Goal: Transaction & Acquisition: Purchase product/service

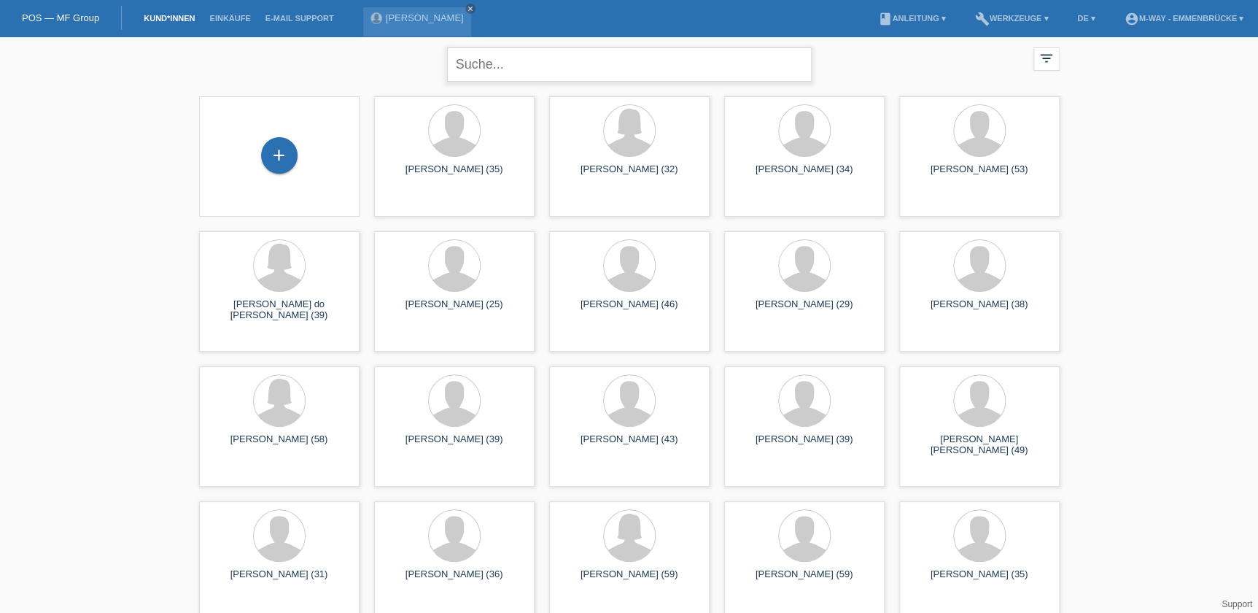
click at [496, 67] on input "text" at bounding box center [629, 64] width 365 height 34
type input "oscar garcia"
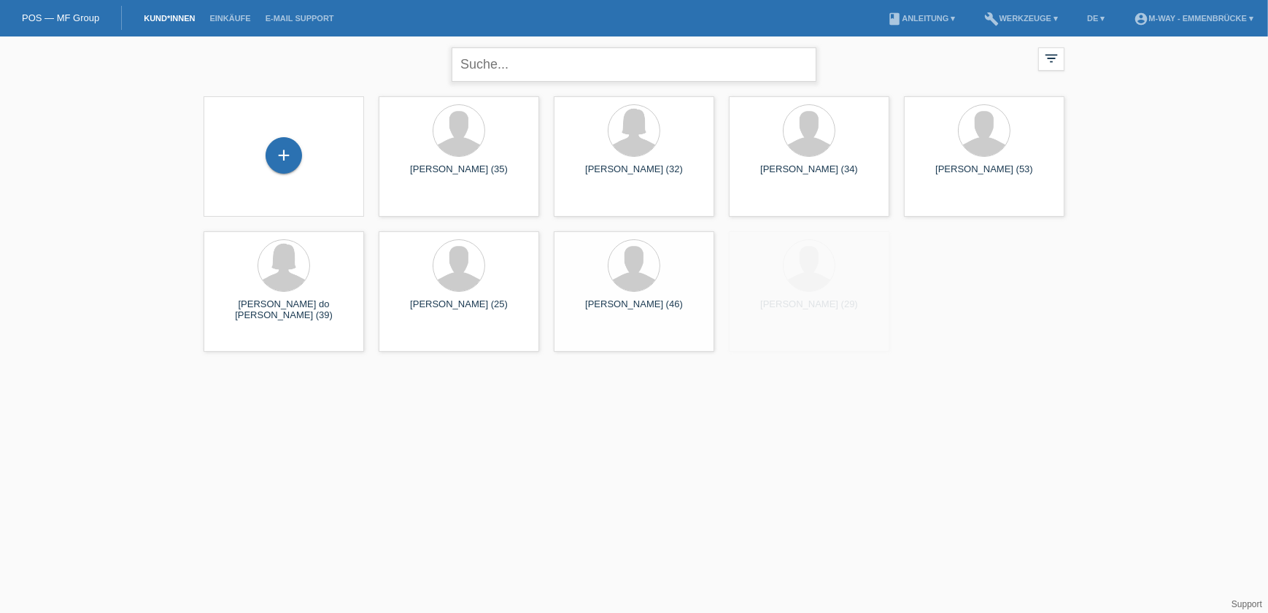
click at [524, 65] on input "text" at bounding box center [633, 64] width 365 height 34
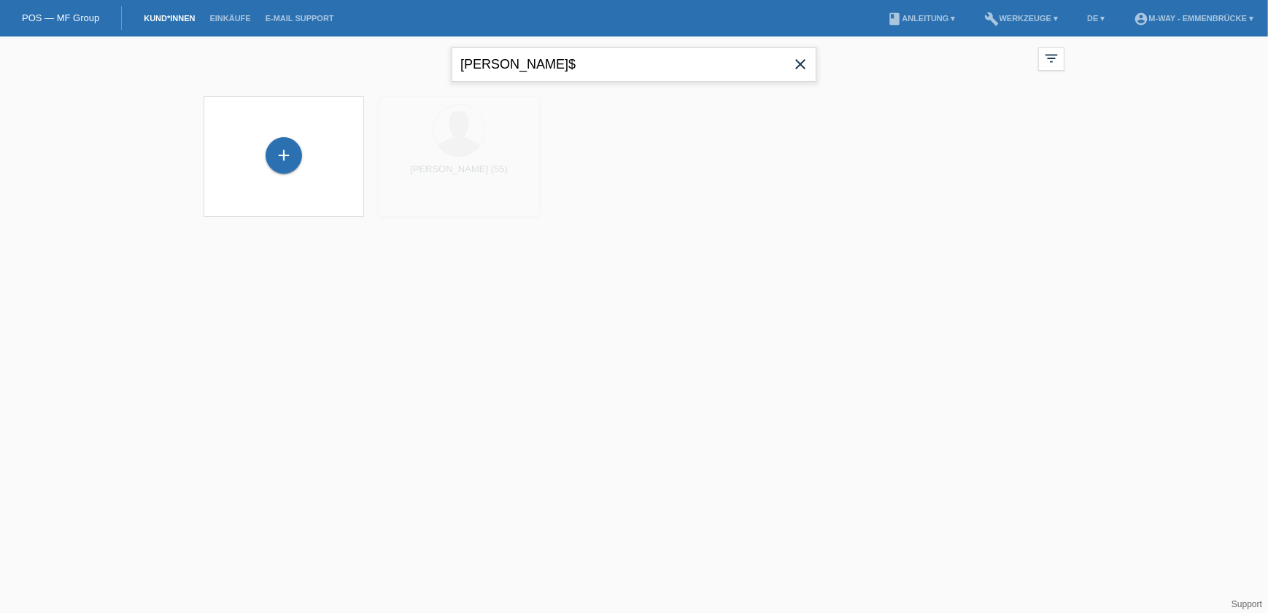
type input "oscar garcia"
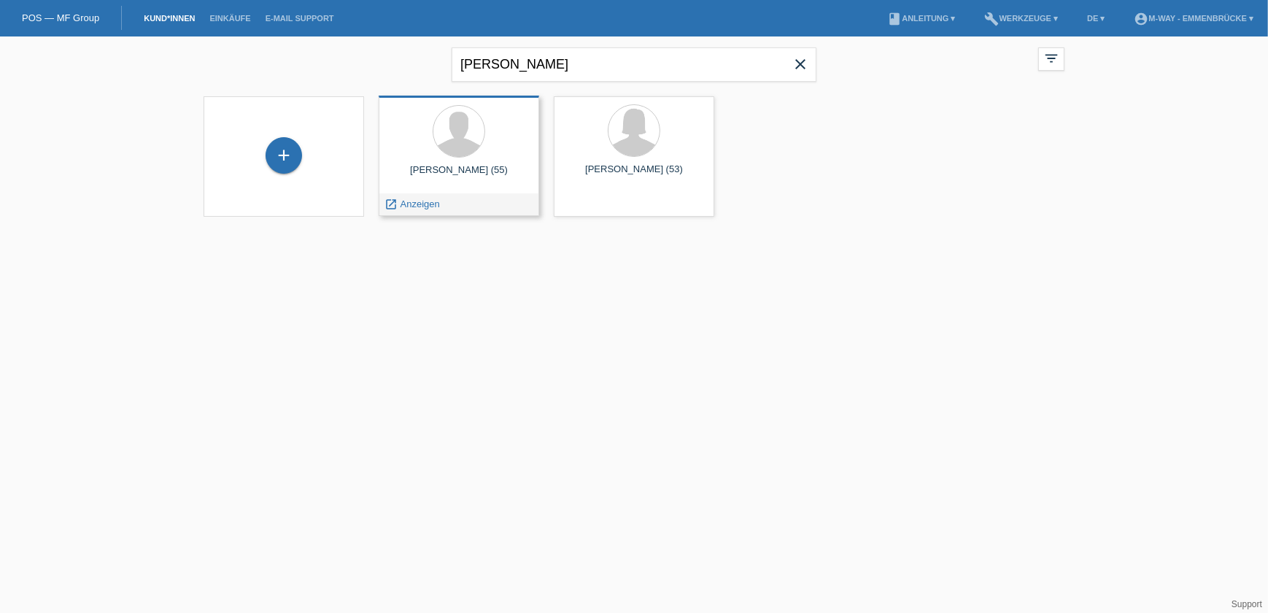
click at [470, 160] on div "Oscar Garcia (55) launch Anzeigen" at bounding box center [459, 156] width 160 height 120
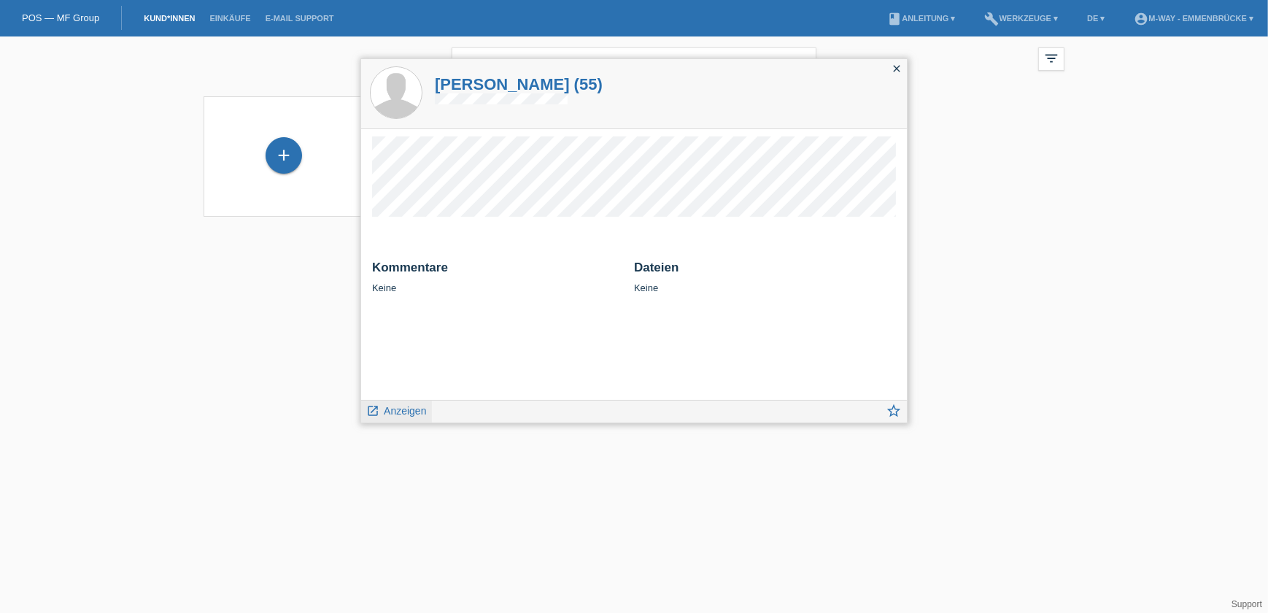
click at [406, 412] on span "Anzeigen" at bounding box center [405, 411] width 42 height 12
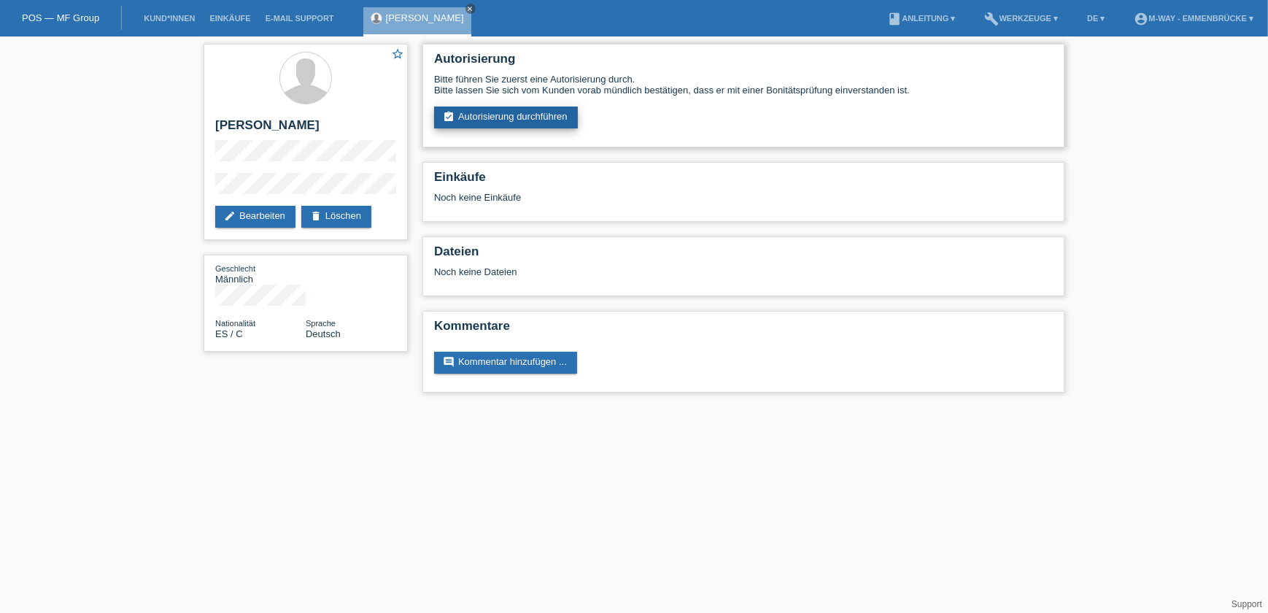
click at [523, 112] on link "assignment_turned_in Autorisierung durchführen" at bounding box center [506, 117] width 144 height 22
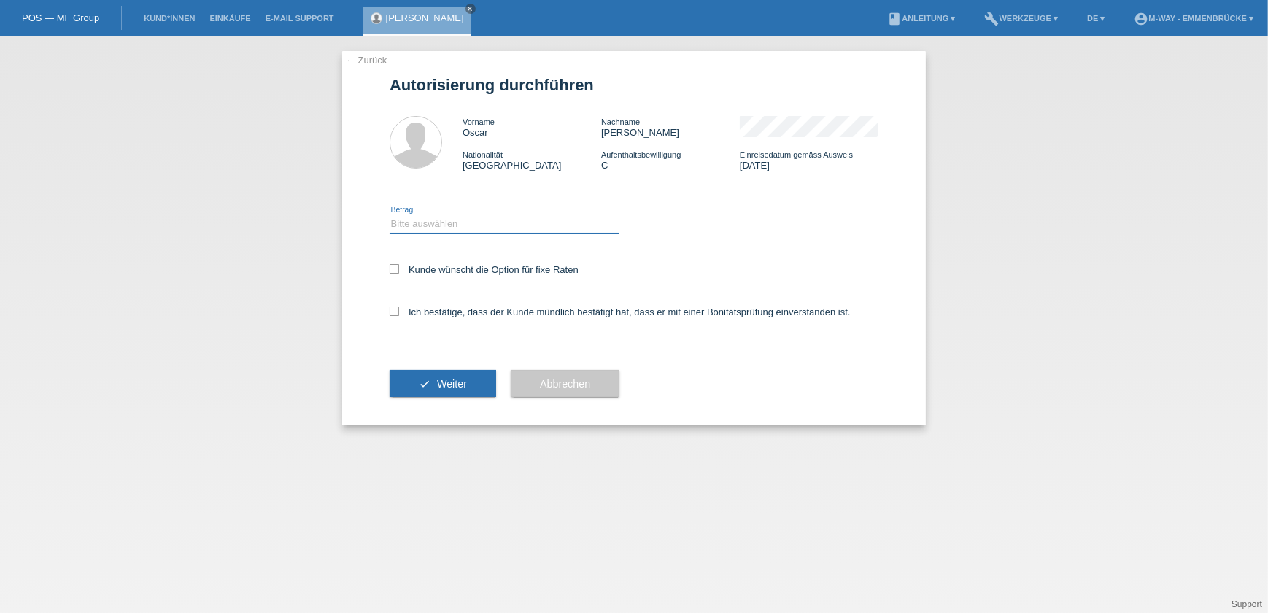
click at [443, 221] on select "Bitte auswählen CHF 1.00 - CHF 499.00 CHF 500.00 - CHF 1'999.00 CHF 2'000.00 - …" at bounding box center [504, 224] width 230 height 18
select select "3"
click at [389, 215] on select "Bitte auswählen CHF 1.00 - CHF 499.00 CHF 500.00 - CHF 1'999.00 CHF 2'000.00 - …" at bounding box center [504, 224] width 230 height 18
click at [391, 270] on icon at bounding box center [393, 268] width 9 height 9
click at [391, 270] on input "Kunde wünscht die Option für fixe Raten" at bounding box center [393, 268] width 9 height 9
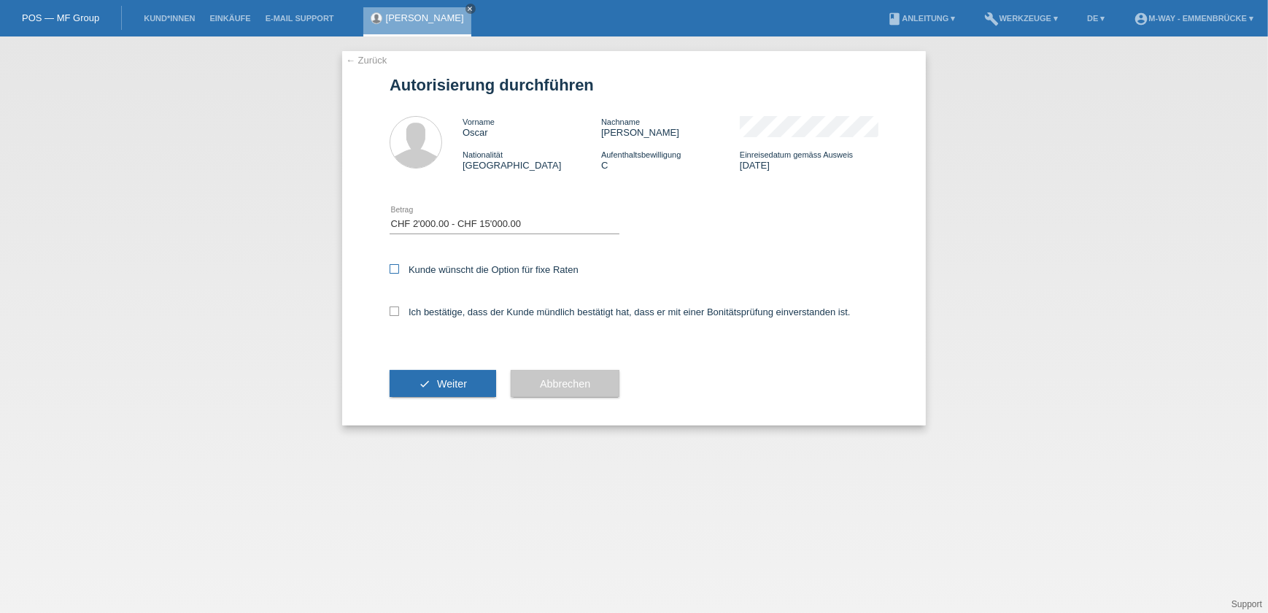
checkbox input "true"
click at [394, 311] on icon at bounding box center [393, 310] width 9 height 9
click at [394, 311] on input "Ich bestätige, dass der Kunde mündlich bestätigt hat, dass er mit einer Bonität…" at bounding box center [393, 310] width 9 height 9
checkbox input "true"
click at [455, 384] on span "Weiter" at bounding box center [452, 384] width 30 height 12
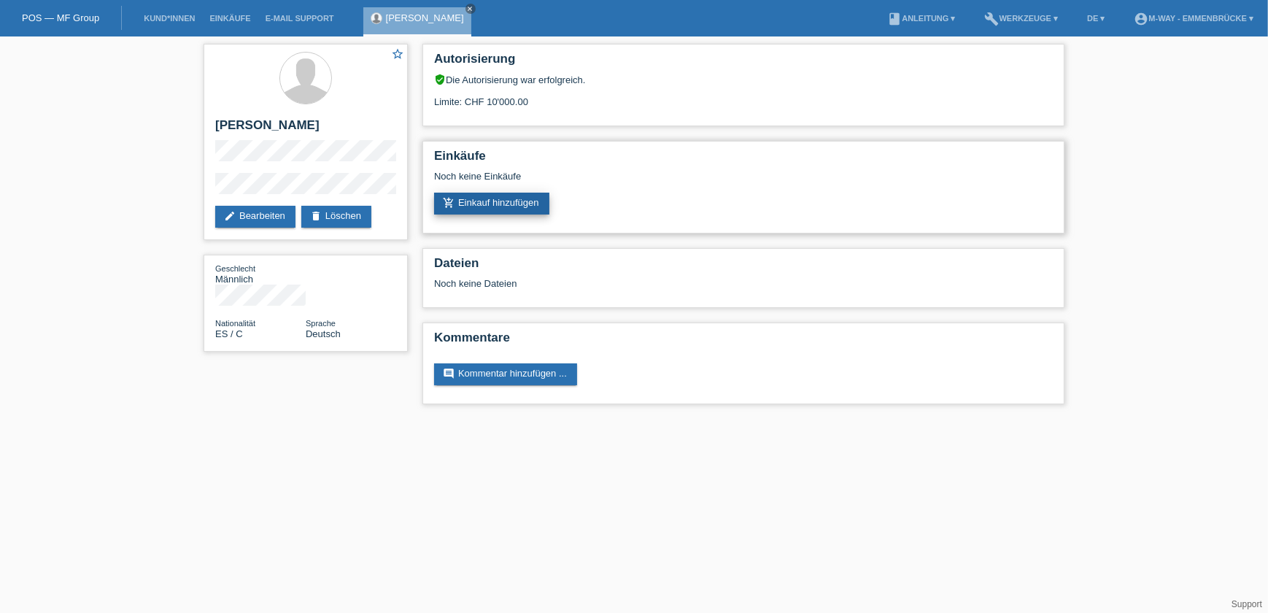
click at [497, 203] on link "add_shopping_cart Einkauf hinzufügen" at bounding box center [491, 204] width 115 height 22
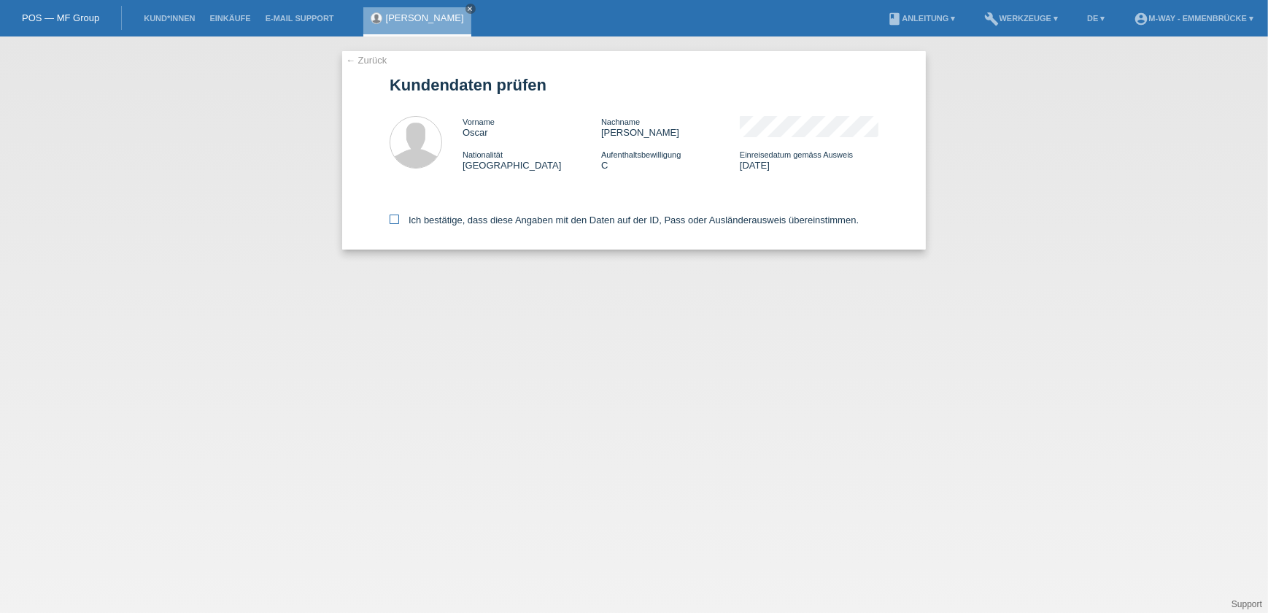
click at [396, 218] on icon at bounding box center [393, 218] width 9 height 9
click at [396, 218] on input "Ich bestätige, dass diese Angaben mit den Daten auf der ID, Pass oder Ausländer…" at bounding box center [393, 218] width 9 height 9
checkbox input "true"
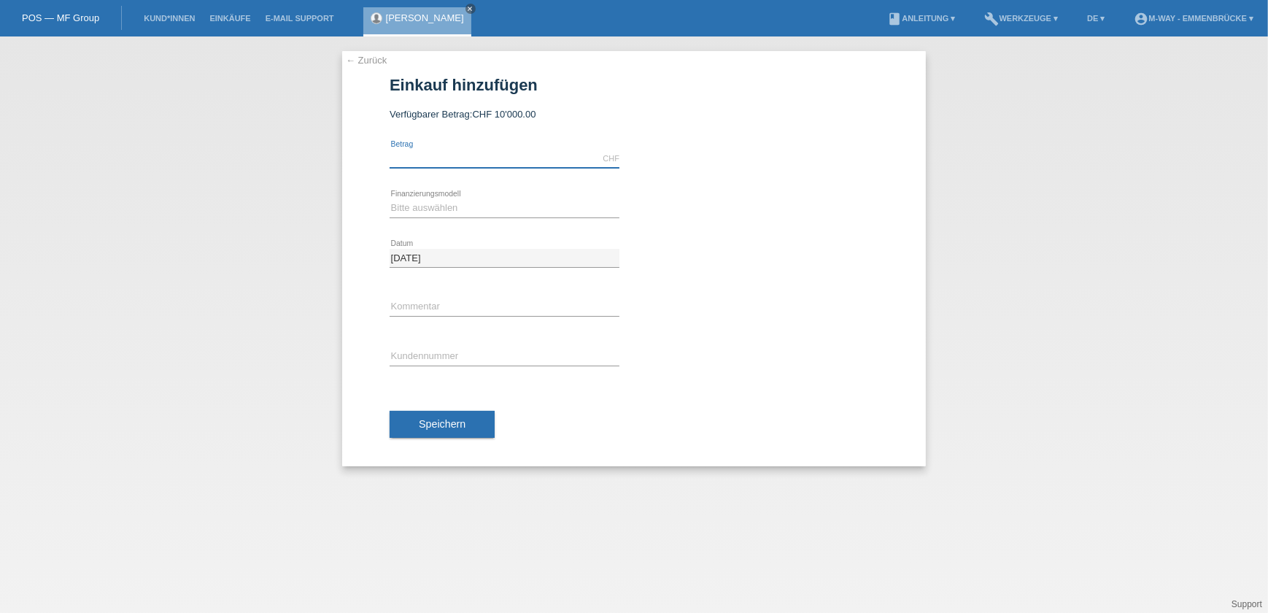
click at [456, 155] on input "text" at bounding box center [504, 159] width 230 height 18
type input "1590.85"
click at [457, 211] on select "Bitte auswählen Fixe Raten Kauf auf Rechnung mit Teilzahlungsoption" at bounding box center [504, 208] width 230 height 18
select select "77"
click at [389, 199] on select "Bitte auswählen Fixe Raten Kauf auf Rechnung mit Teilzahlungsoption" at bounding box center [504, 208] width 230 height 18
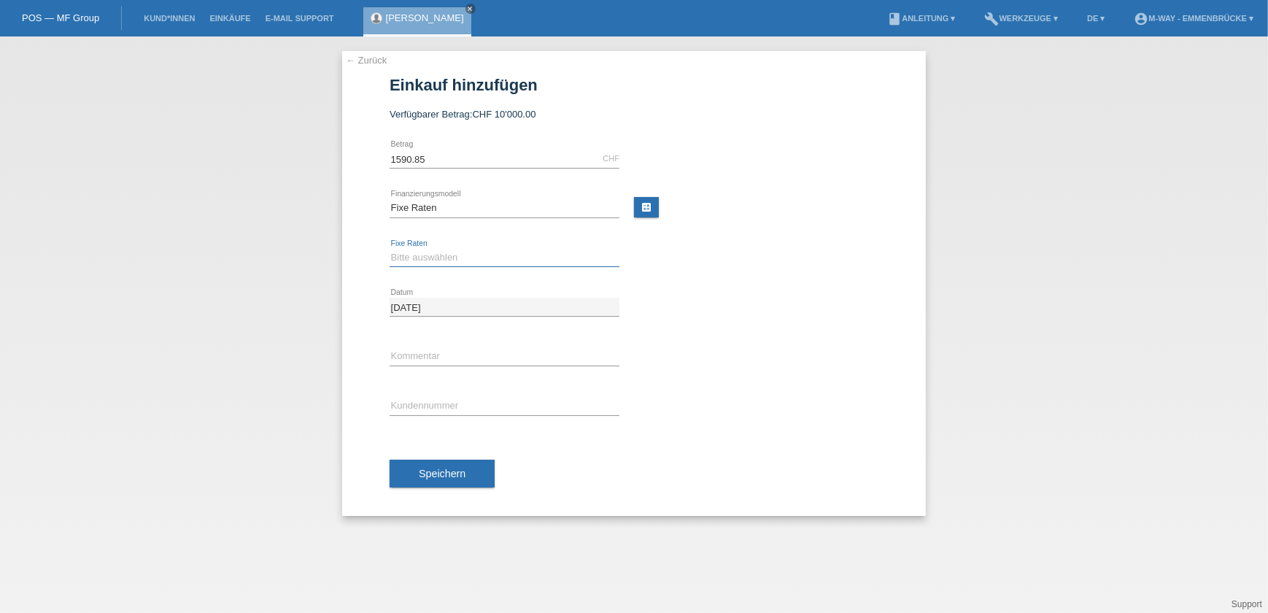
click at [452, 253] on select "Bitte auswählen 4 Raten 5 Raten 6 Raten 7 Raten 8 Raten 9 Raten 10 Raten 11 Rat…" at bounding box center [504, 258] width 230 height 18
select select "163"
click at [389, 249] on select "Bitte auswählen 4 Raten 5 Raten 6 Raten 7 Raten 8 Raten 9 Raten 10 Raten 11 Rat…" at bounding box center [504, 258] width 230 height 18
click at [414, 257] on select "Bitte auswählen 4 Raten 5 Raten 6 Raten 7 Raten 8 Raten 9 Raten 10 Raten 11 Rat…" at bounding box center [504, 258] width 230 height 18
click at [389, 249] on select "Bitte auswählen 4 Raten 5 Raten 6 Raten 7 Raten 8 Raten 9 Raten 10 Raten 11 Rat…" at bounding box center [504, 258] width 230 height 18
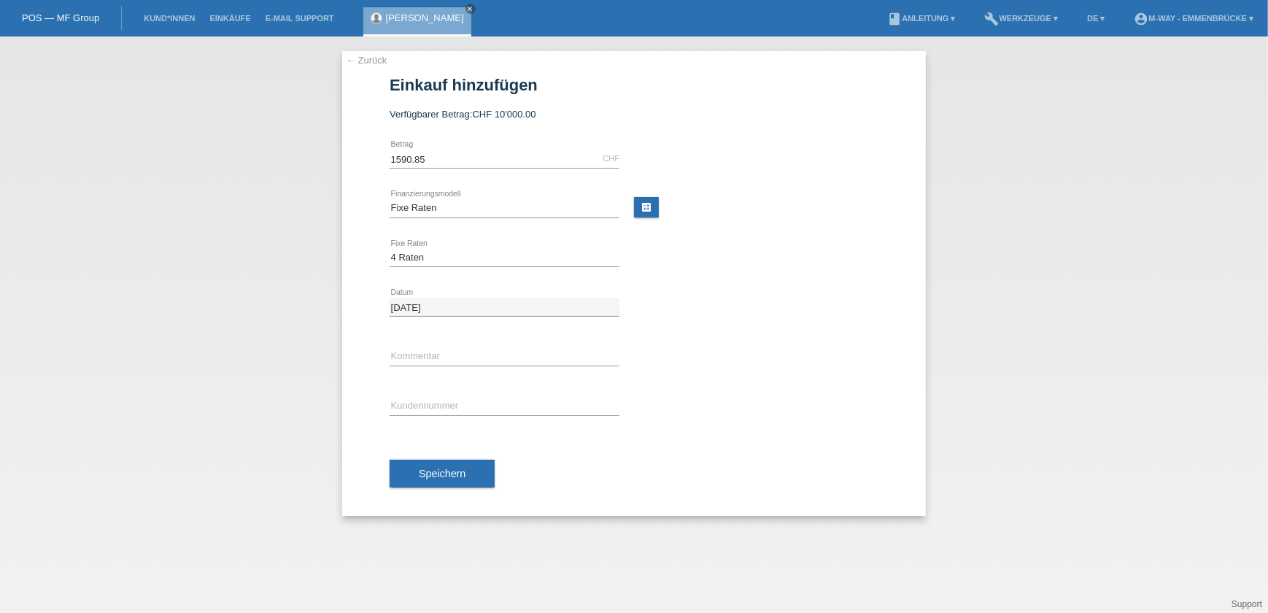
click at [403, 179] on div "1590.85 CHF error Betrag" at bounding box center [504, 159] width 230 height 50
drag, startPoint x: 394, startPoint y: 158, endPoint x: 419, endPoint y: 155, distance: 25.8
click at [419, 155] on input "1590.85" at bounding box center [504, 159] width 230 height 18
click at [822, 273] on div "Bitte auswählen 4 Raten 5 Raten 6 Raten 7 Raten 8 Raten 9 Raten 10 Raten 11 Rat…" at bounding box center [633, 258] width 489 height 50
click at [438, 403] on input "text" at bounding box center [504, 406] width 230 height 18
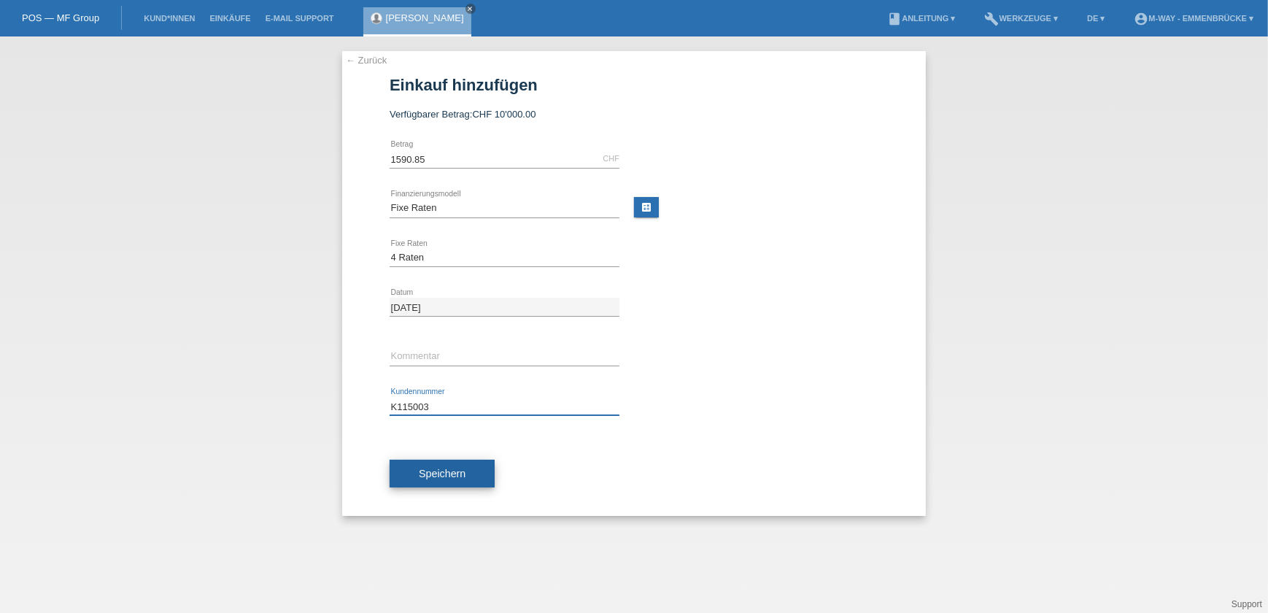
type input "K115003"
click at [457, 474] on span "Speichern" at bounding box center [442, 473] width 47 height 12
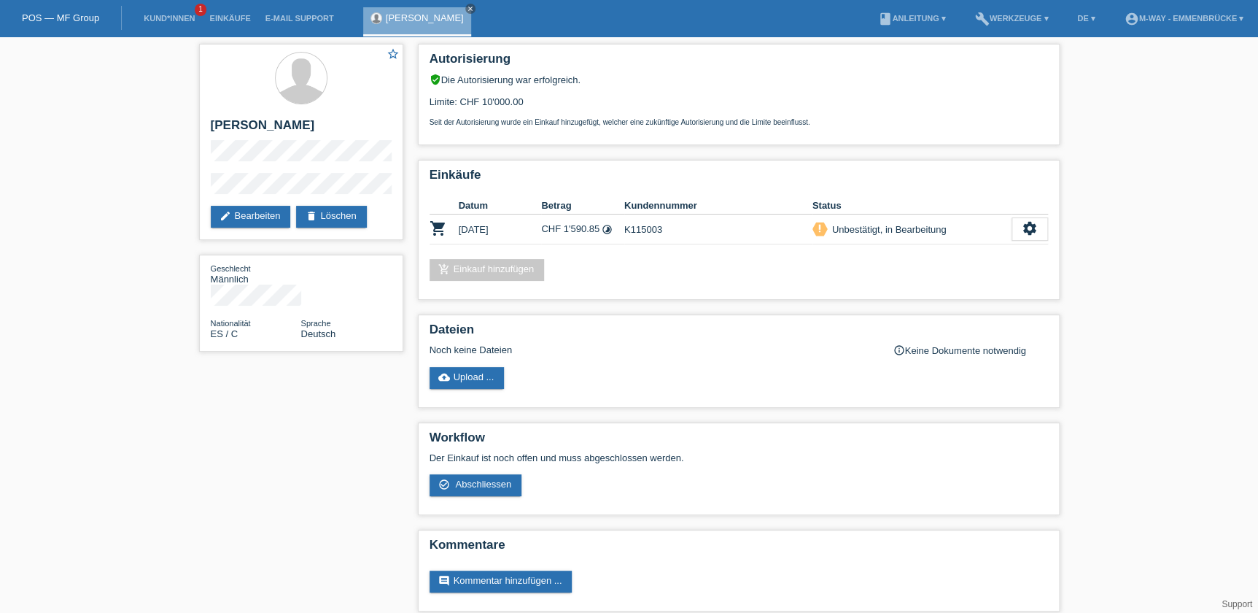
scroll to position [7, 0]
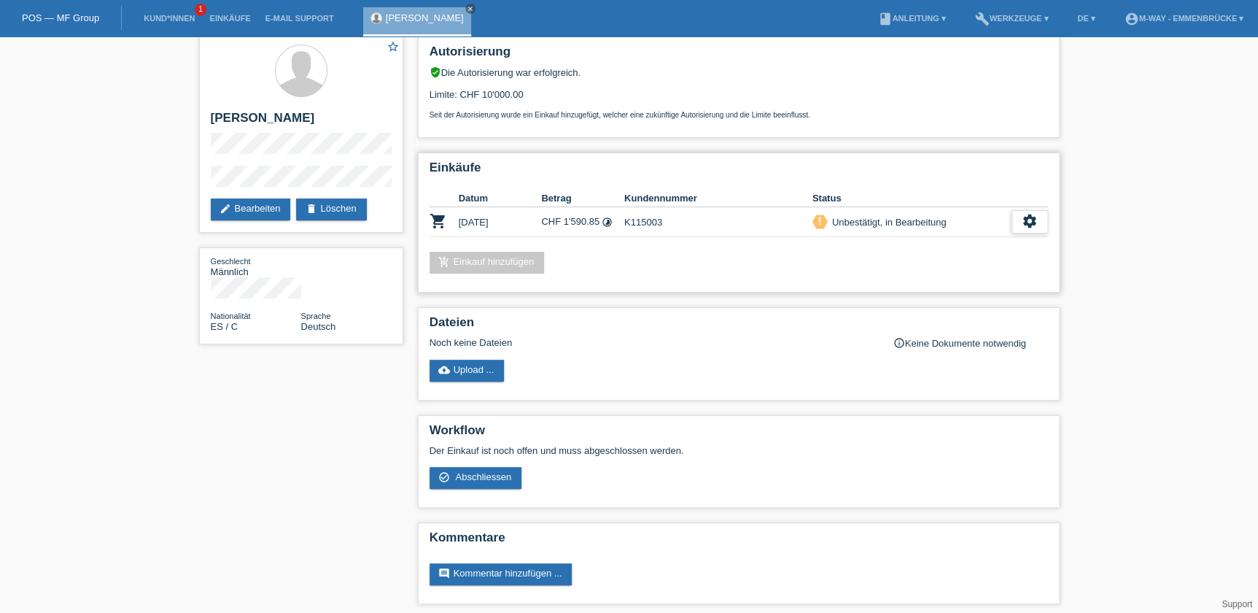
click at [1036, 219] on icon "settings" at bounding box center [1030, 221] width 16 height 16
click at [912, 238] on span "Anzeigen" at bounding box center [905, 242] width 44 height 18
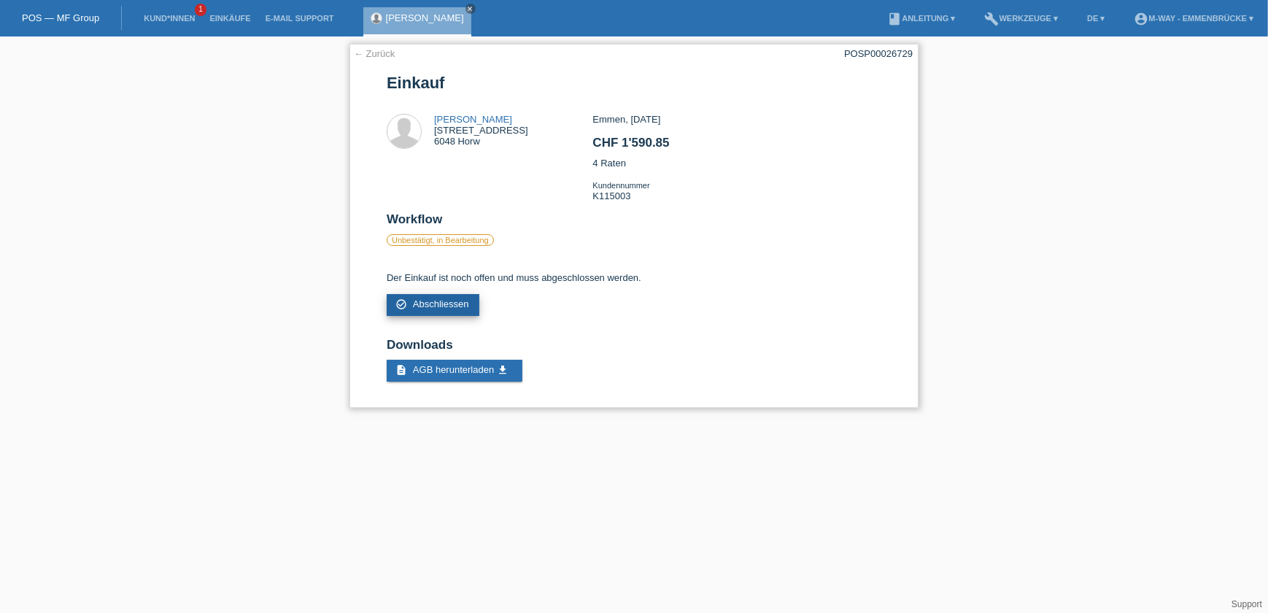
click at [439, 303] on span "Abschliessen" at bounding box center [441, 303] width 56 height 11
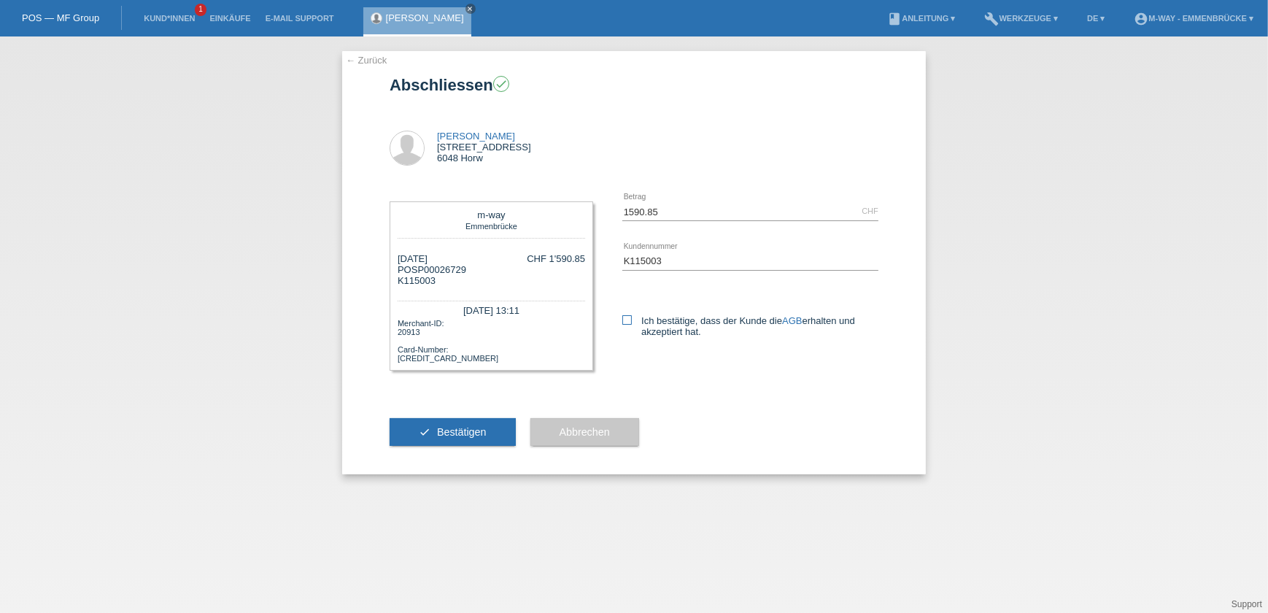
click at [624, 325] on label "Ich bestätige, dass der Kunde die AGB erhalten und akzeptiert hat." at bounding box center [750, 326] width 256 height 22
click at [624, 325] on input "Ich bestätige, dass der Kunde die AGB erhalten und akzeptiert hat." at bounding box center [626, 319] width 9 height 9
checkbox input "true"
click at [451, 434] on span "Bestätigen" at bounding box center [462, 432] width 50 height 12
